Goal: Book appointment/travel/reservation

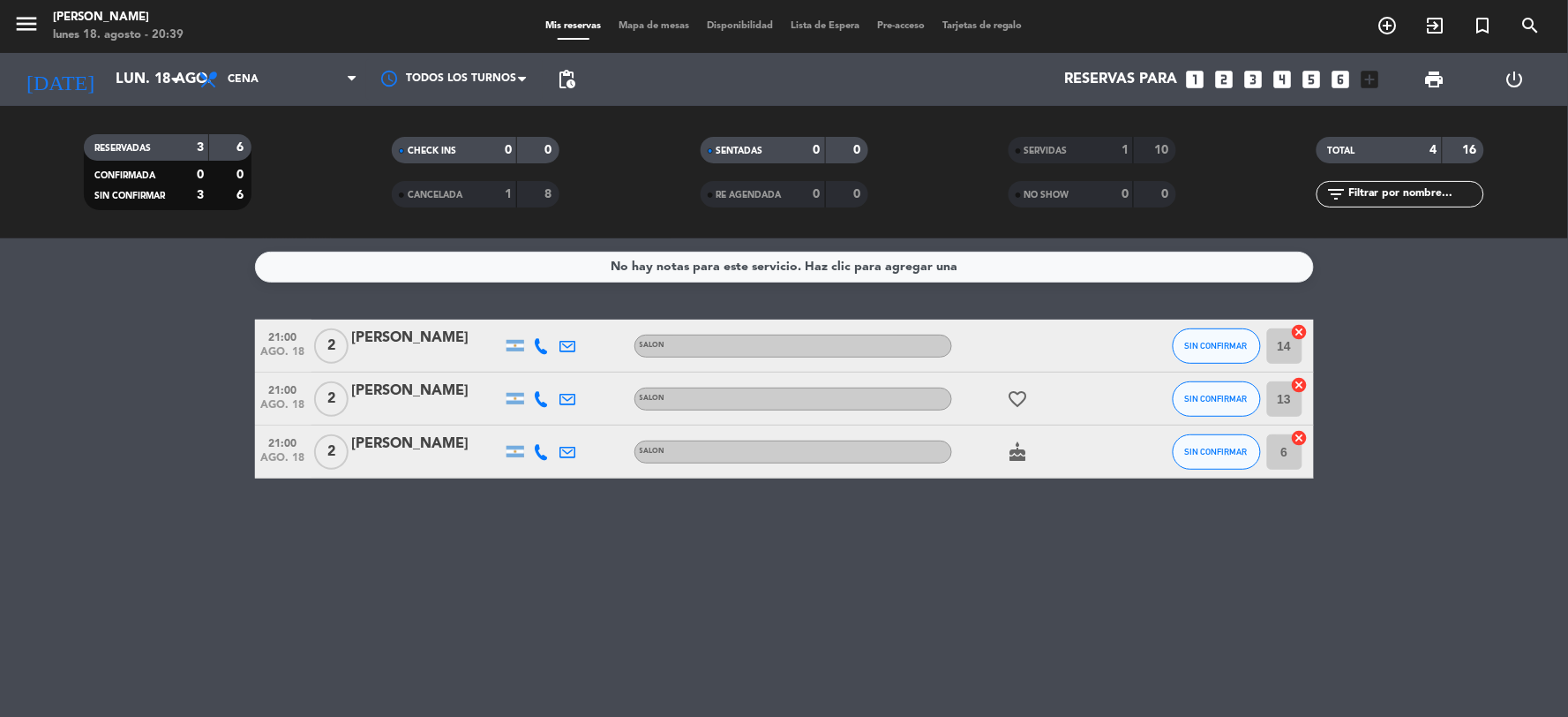
click at [1224, 81] on icon "looks_two" at bounding box center [1224, 79] width 23 height 23
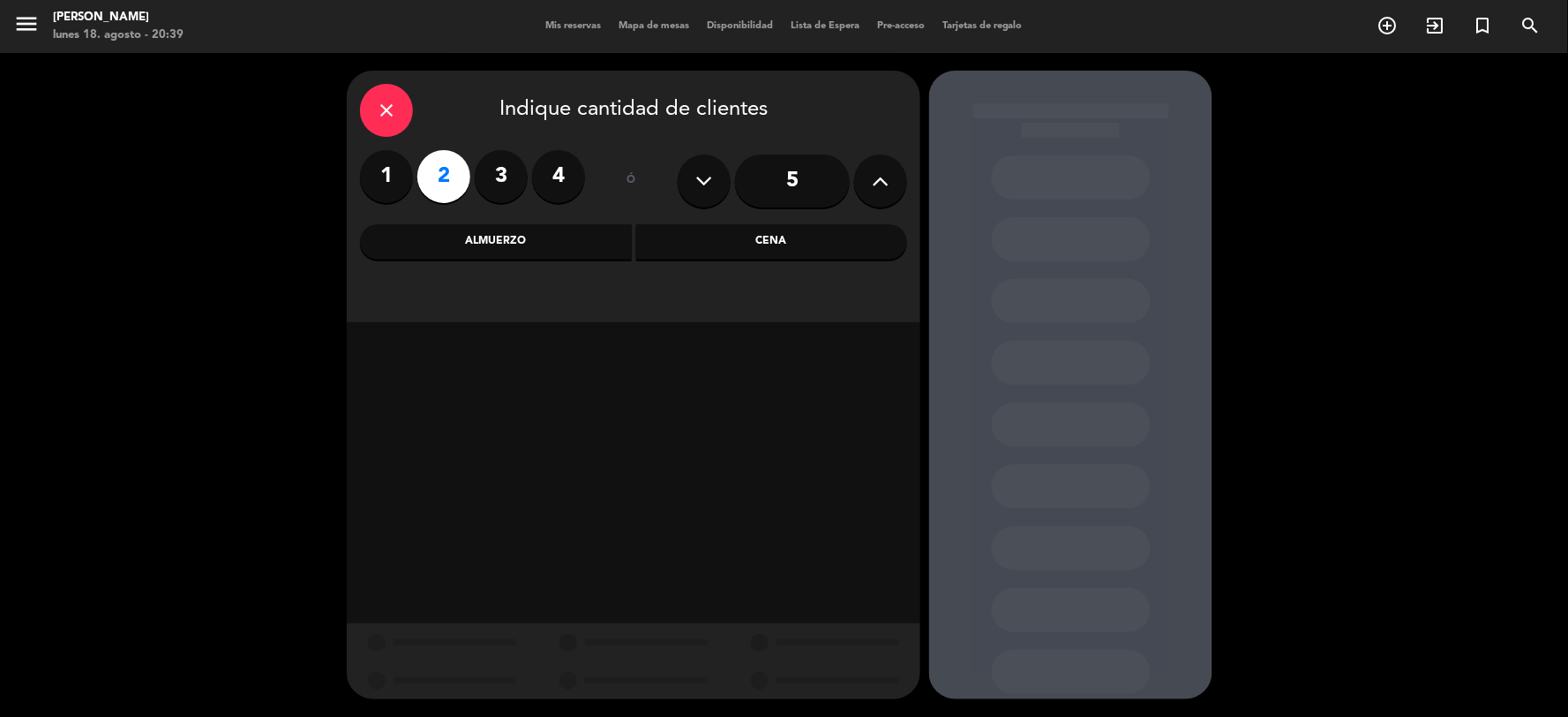
click at [762, 250] on div "Cena" at bounding box center [771, 242] width 272 height 35
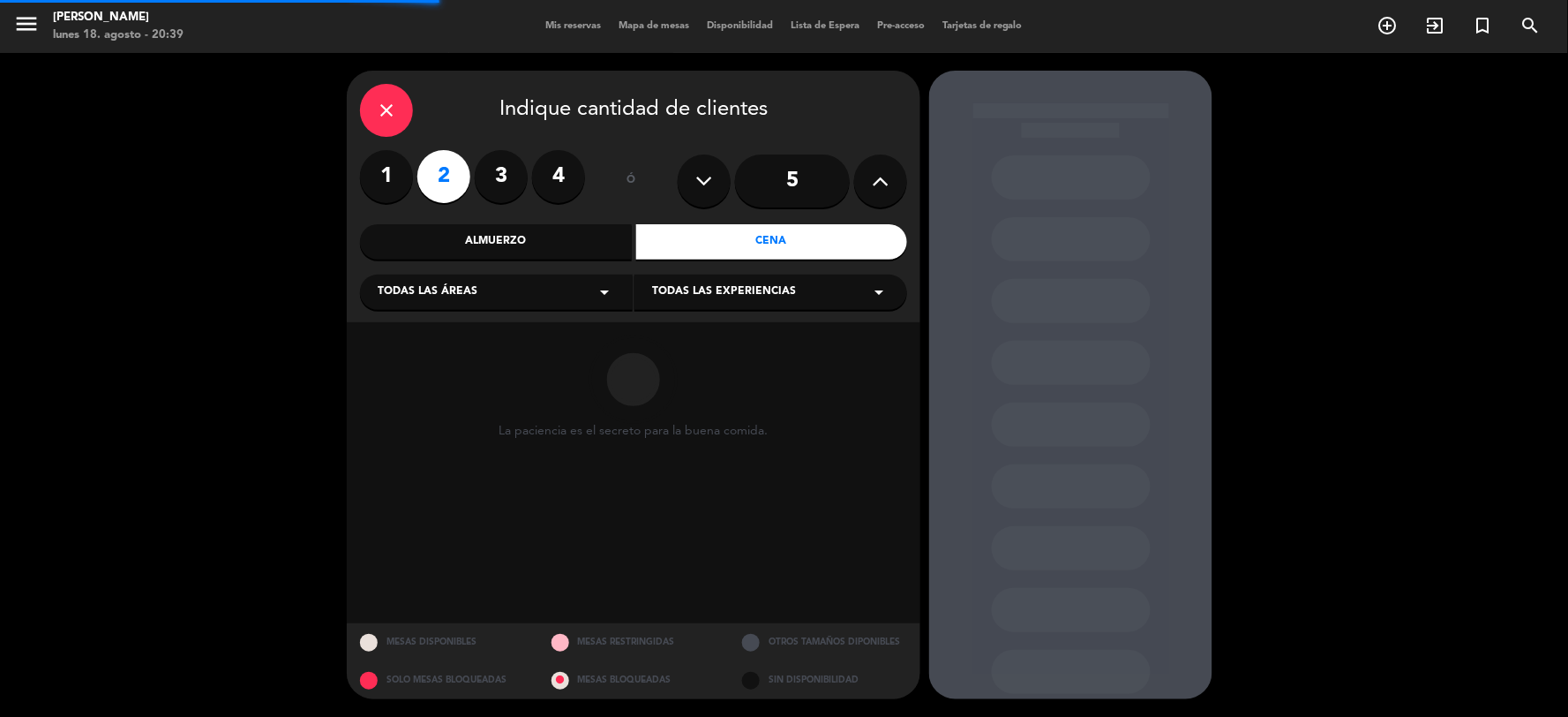
drag, startPoint x: 558, startPoint y: 259, endPoint x: 547, endPoint y: 301, distance: 43.4
click at [558, 261] on div "close Indique cantidad de clientes 1 2 3 4 ó 5 Almuerzo Cena Todas las áreas ar…" at bounding box center [633, 196] width 573 height 251
click at [545, 298] on div "Todas las áreas arrow_drop_down" at bounding box center [496, 292] width 273 height 35
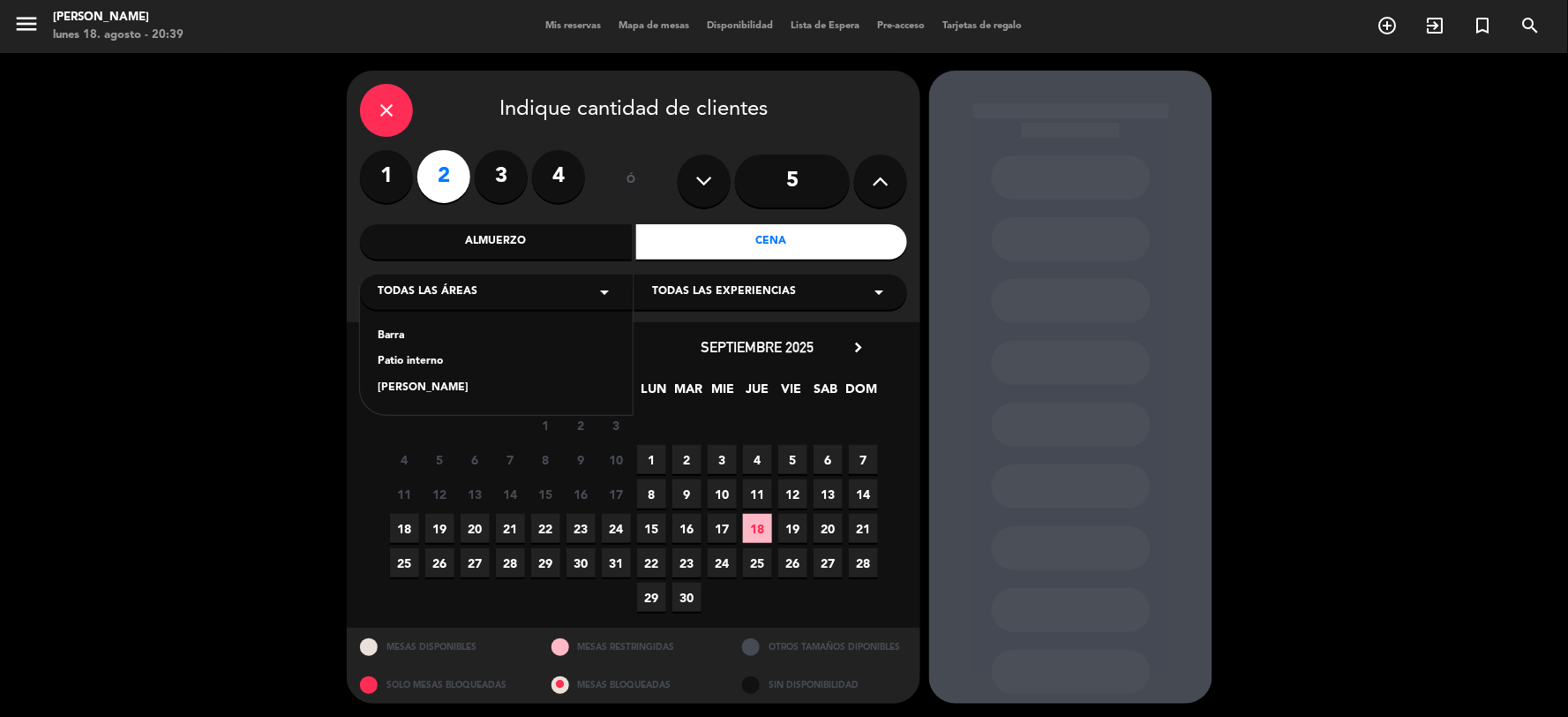
drag, startPoint x: 319, startPoint y: 462, endPoint x: 369, endPoint y: 487, distance: 55.9
click at [332, 463] on div "close Indique cantidad de clientes 1 2 3 4 ó 5 Almuerzo Cena Todas las áreas ar…" at bounding box center [784, 387] width 1568 height 668
click at [404, 524] on span "18" at bounding box center [404, 528] width 29 height 29
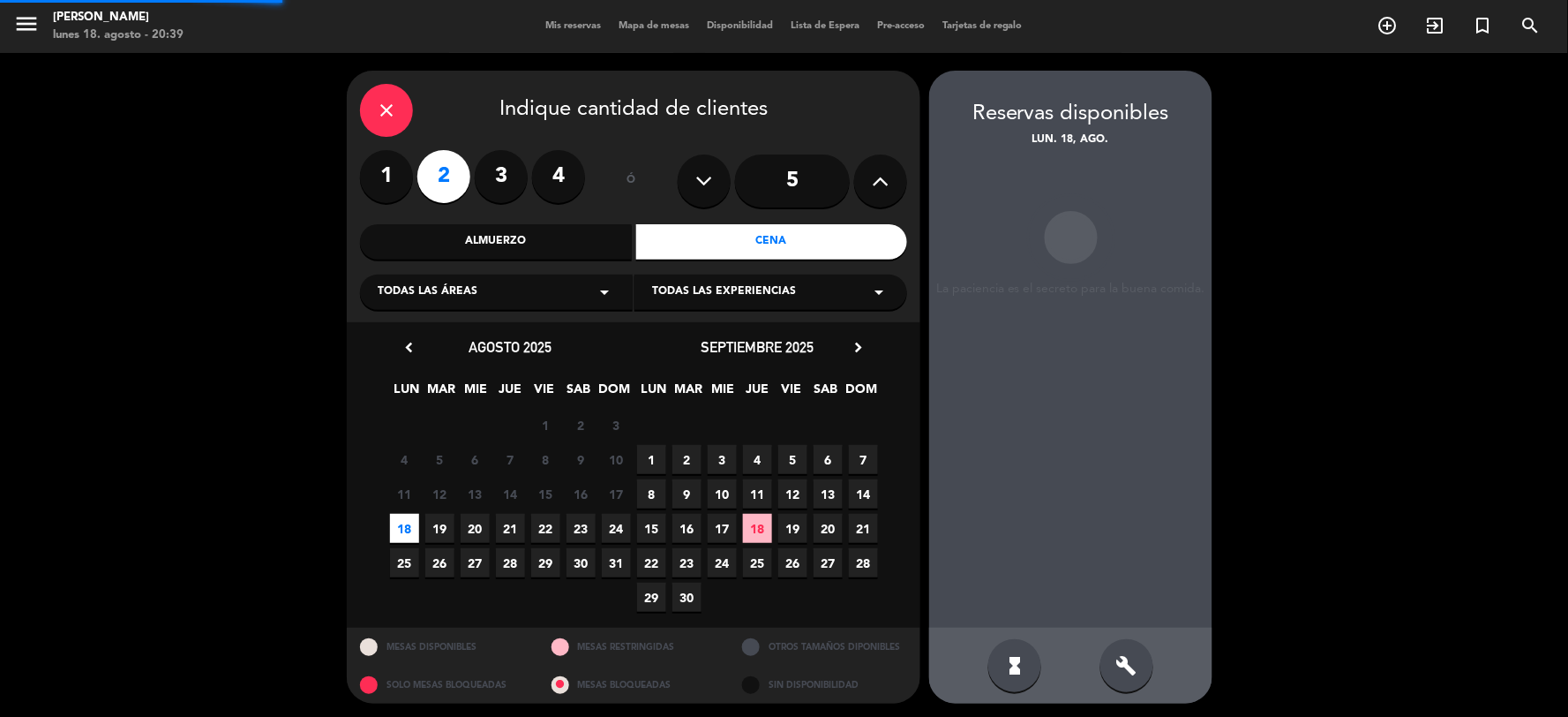
scroll to position [4, 0]
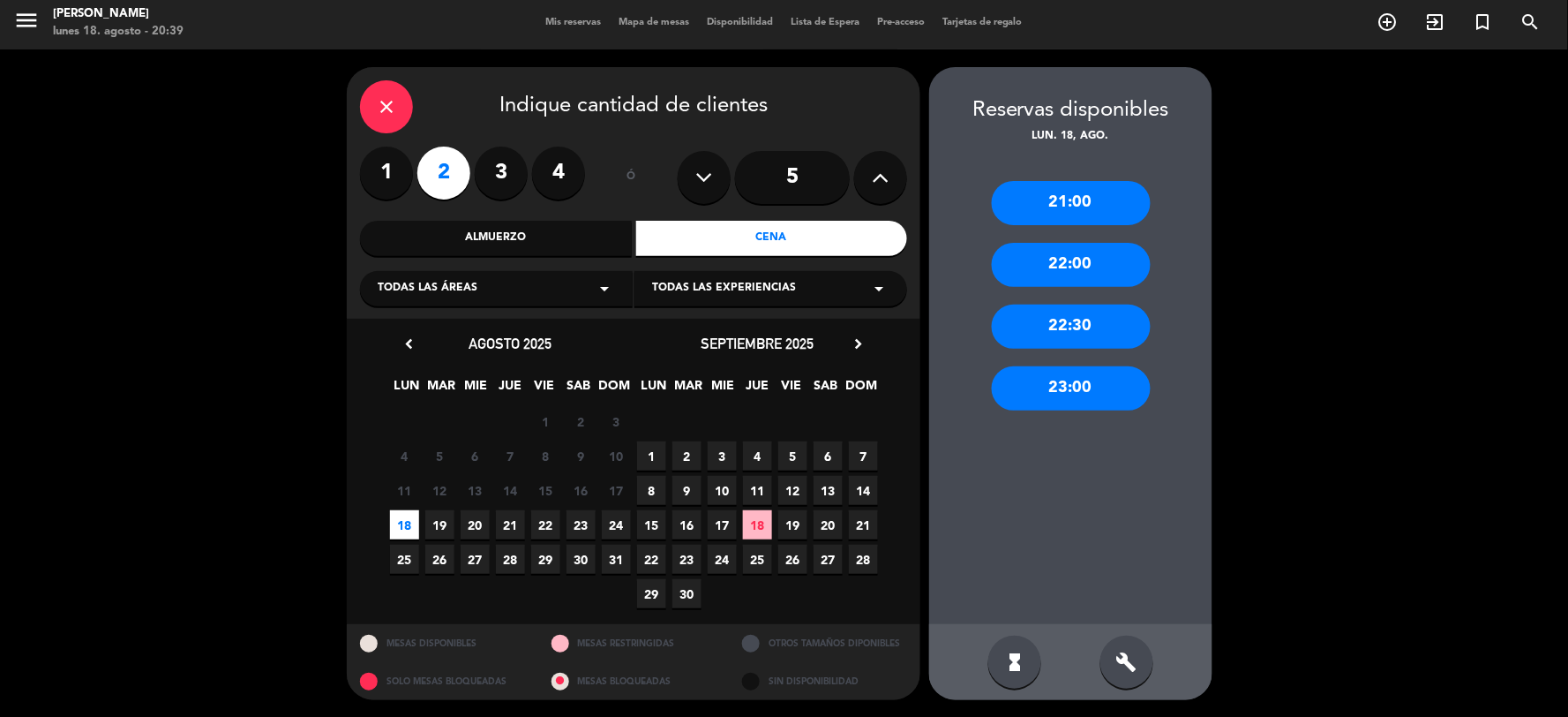
click at [1068, 197] on div "21:00" at bounding box center [1071, 203] width 159 height 45
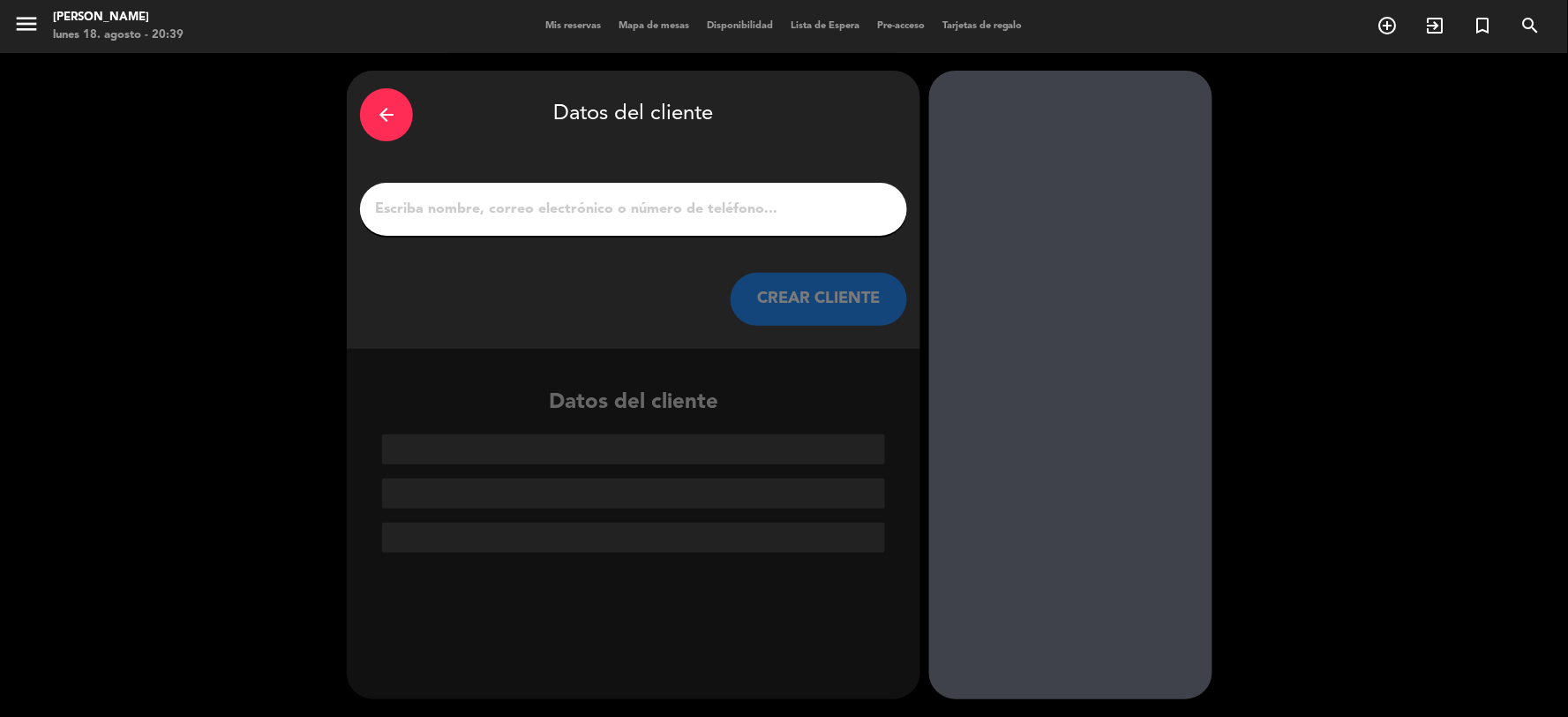
scroll to position [0, 0]
click at [673, 198] on input "1" at bounding box center [632, 209] width 520 height 25
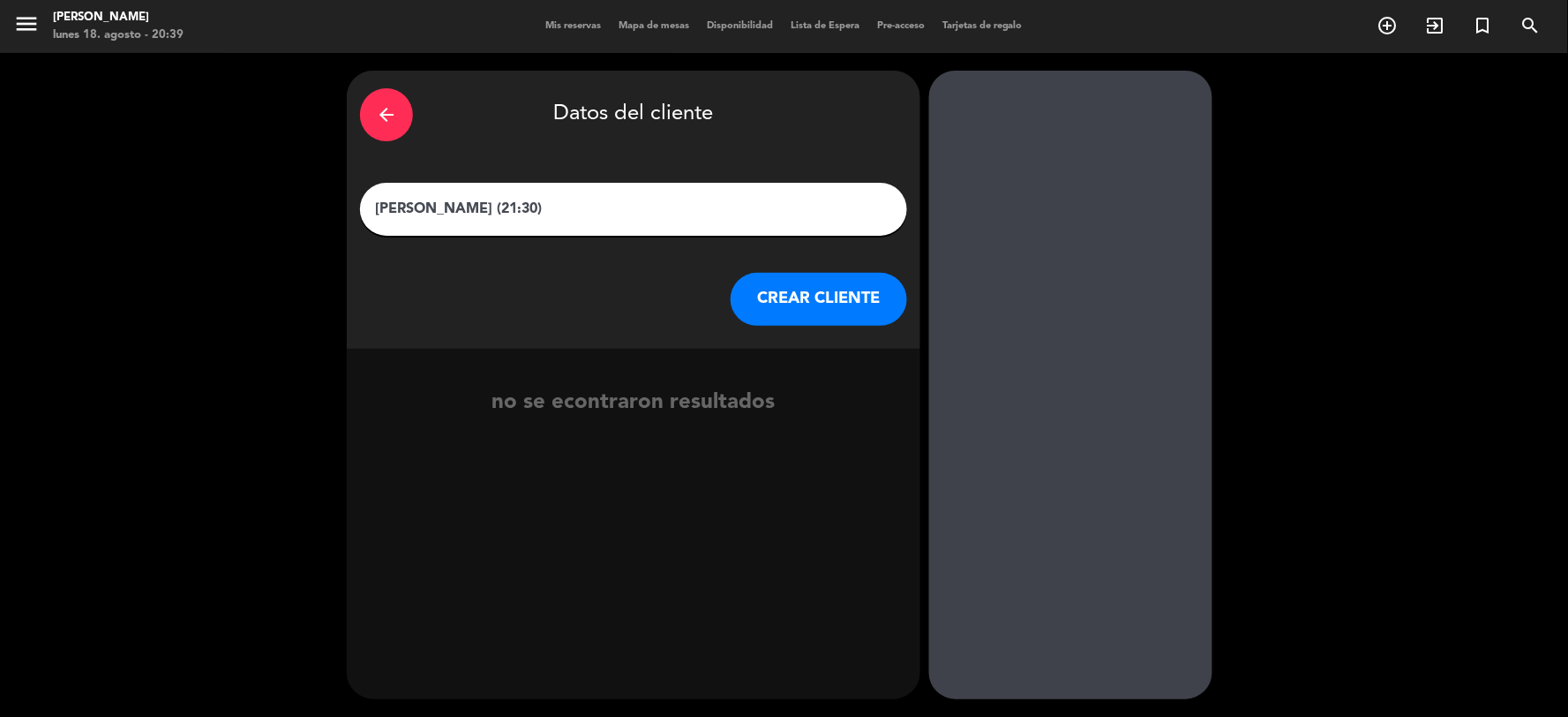
type input "[PERSON_NAME] (21:30)"
click at [771, 294] on button "CREAR CLIENTE" at bounding box center [819, 299] width 176 height 53
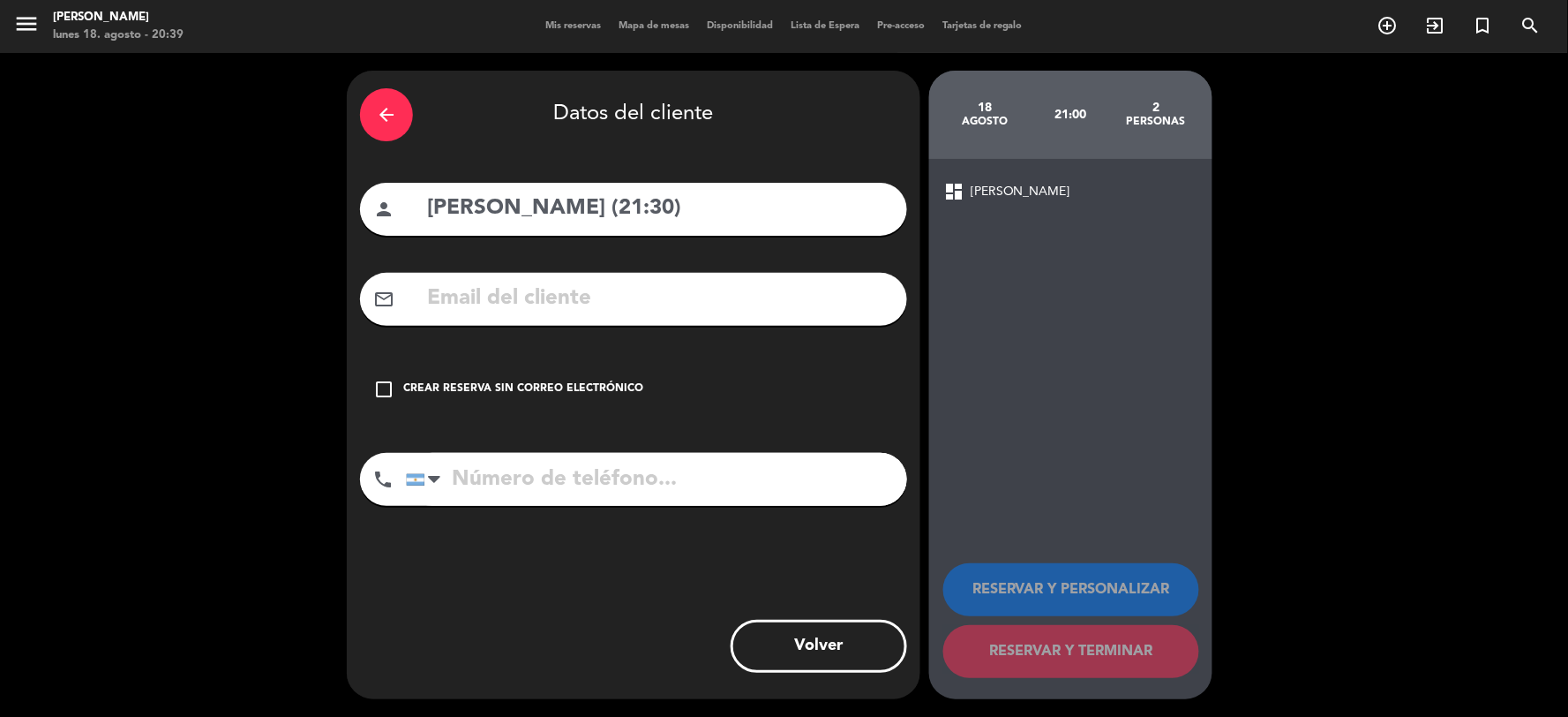
click at [380, 387] on icon "check_box_outline_blank" at bounding box center [383, 389] width 21 height 21
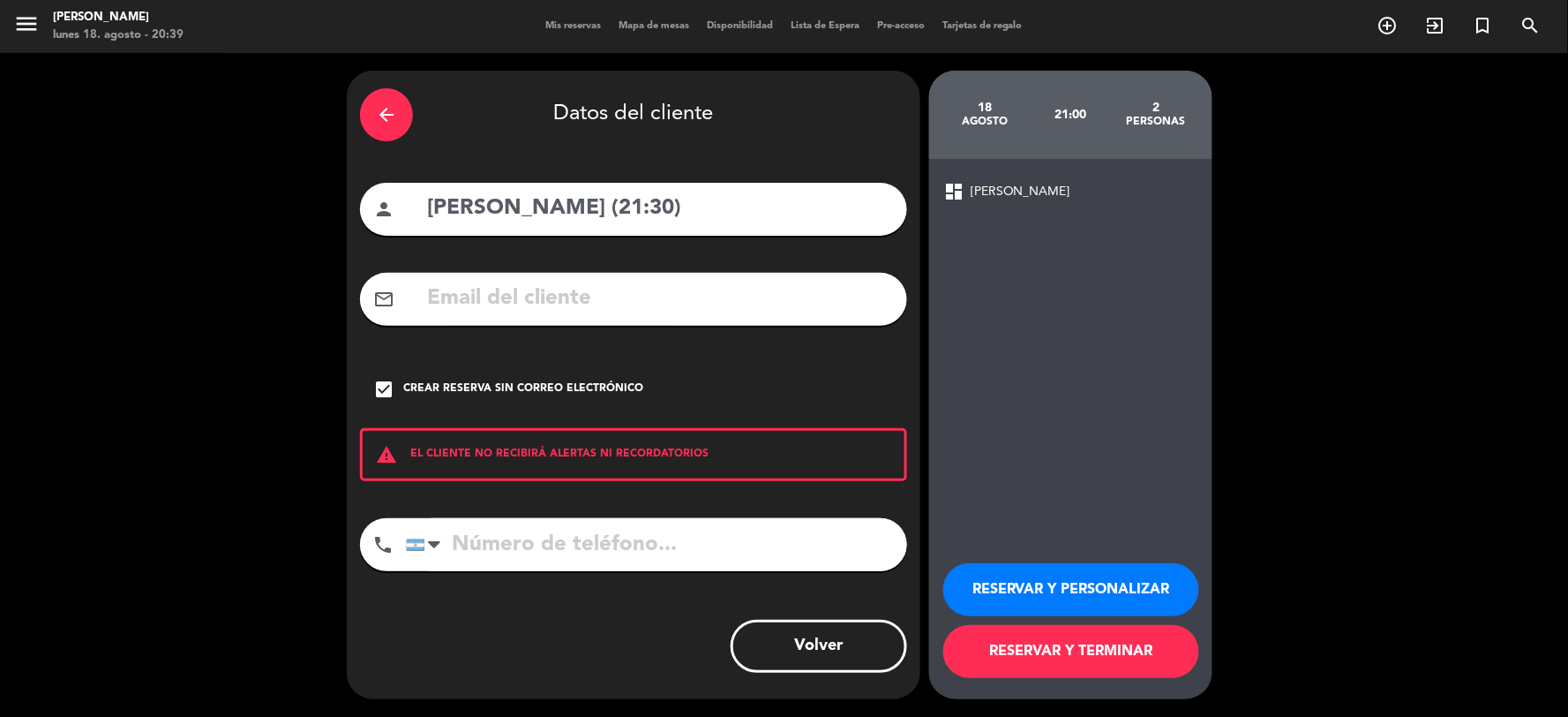
click at [1101, 646] on button "RESERVAR Y TERMINAR" at bounding box center [1071, 651] width 256 height 53
